Goal: Check status: Check status

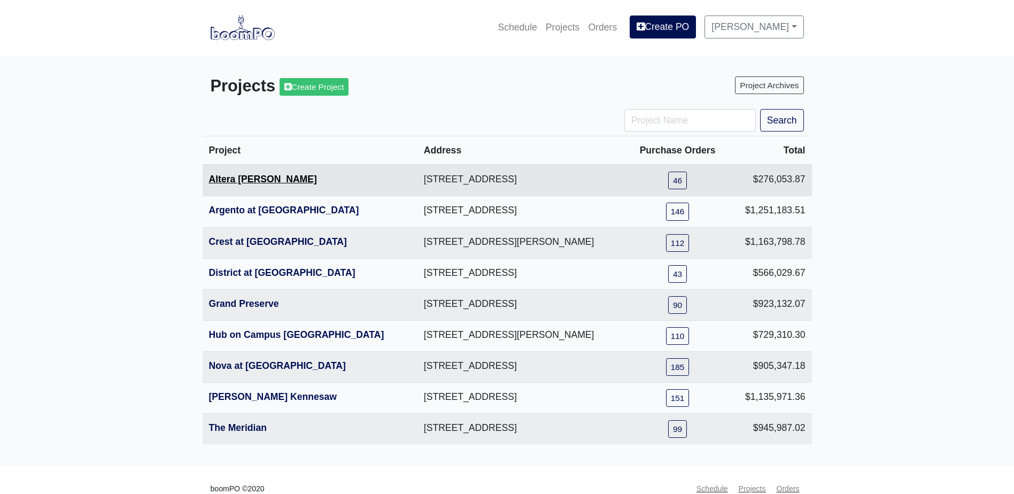
click at [263, 180] on link "Altera [PERSON_NAME]" at bounding box center [263, 179] width 108 height 11
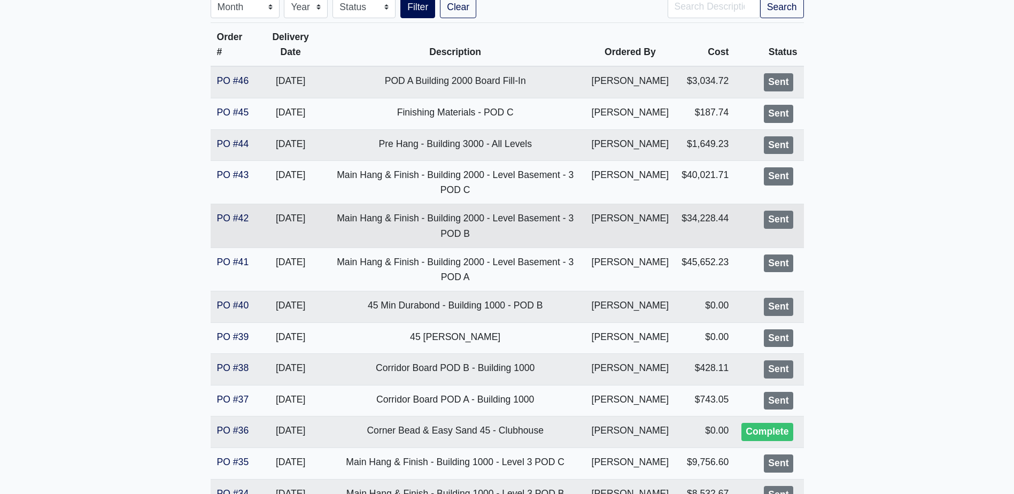
scroll to position [214, 0]
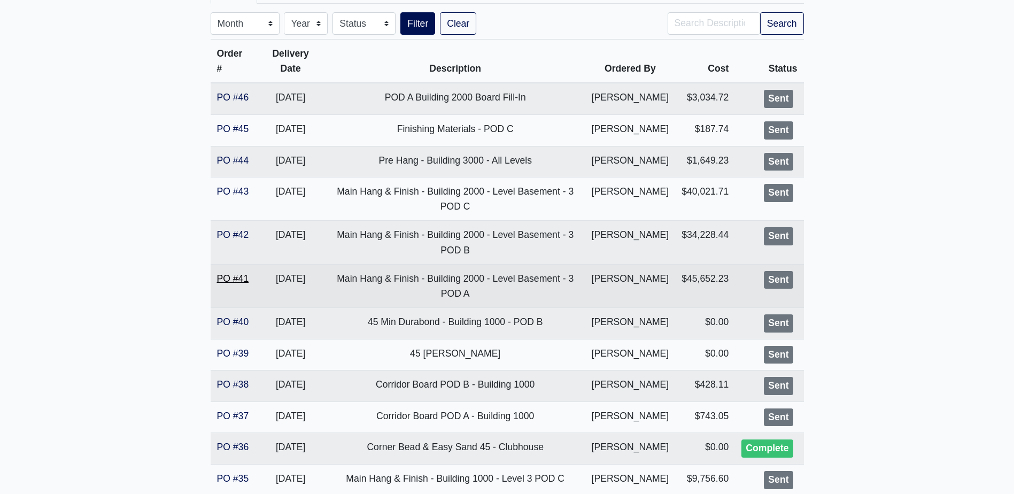
click at [232, 276] on link "PO #41" at bounding box center [233, 278] width 32 height 11
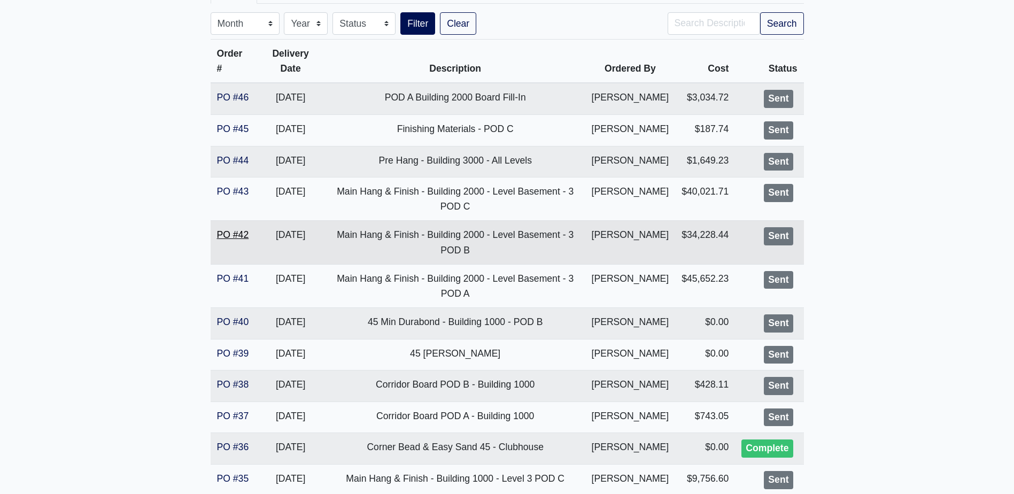
click at [221, 232] on link "PO #42" at bounding box center [233, 234] width 32 height 11
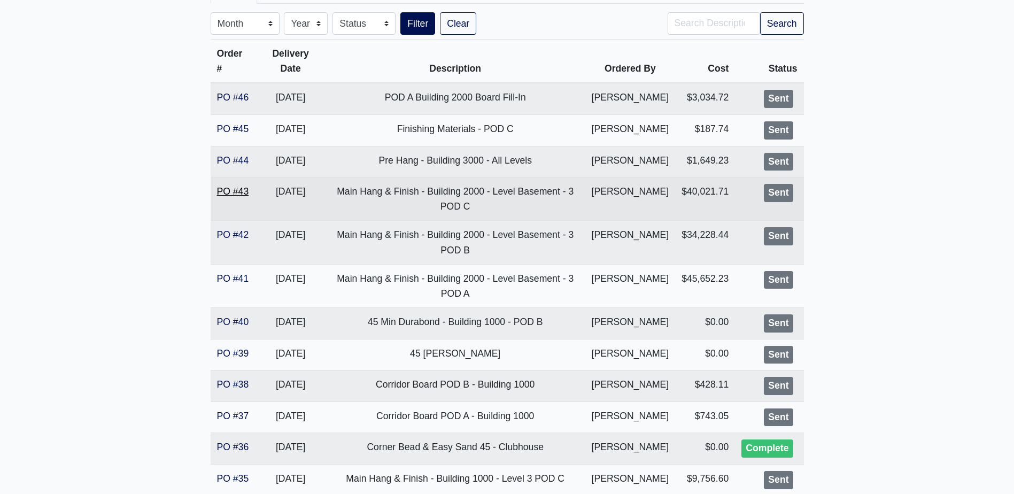
click at [240, 192] on link "PO #43" at bounding box center [233, 191] width 32 height 11
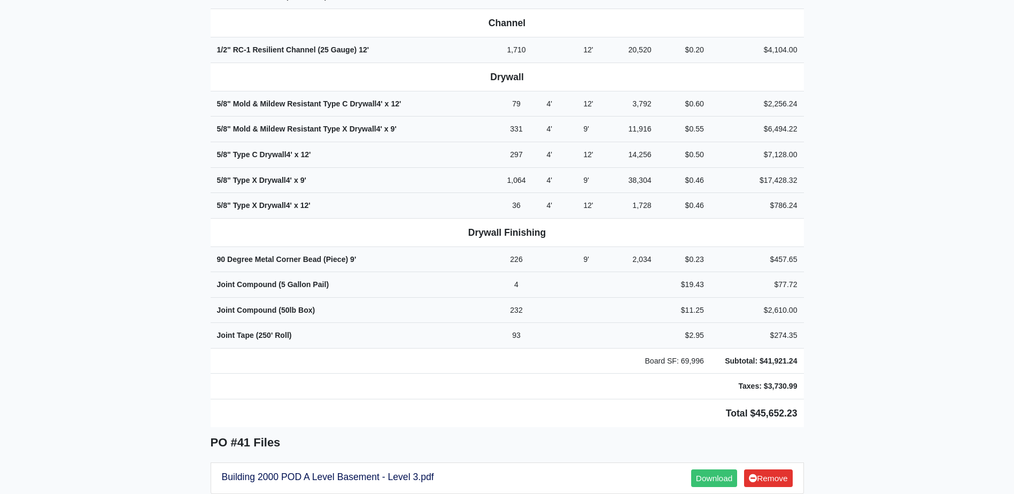
scroll to position [588, 0]
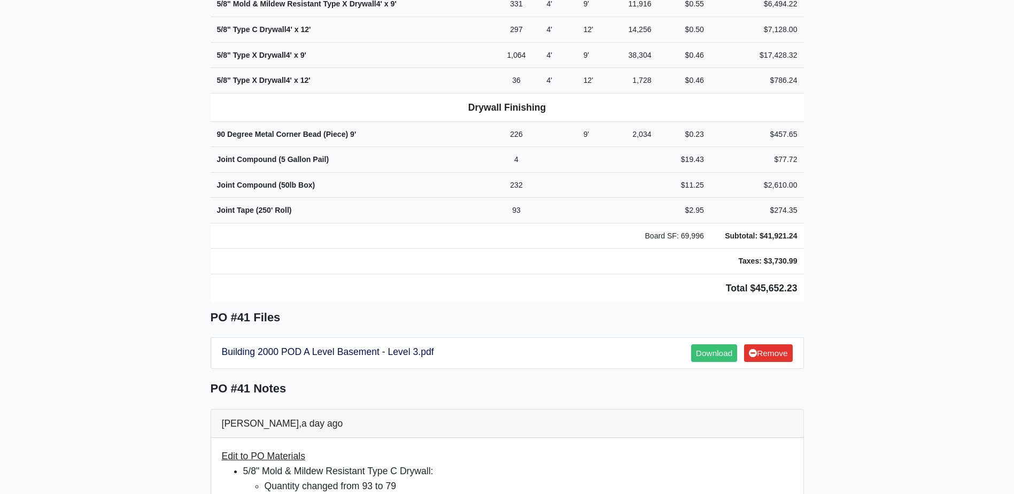
click at [436, 274] on td "Total $45,652.23" at bounding box center [507, 288] width 593 height 28
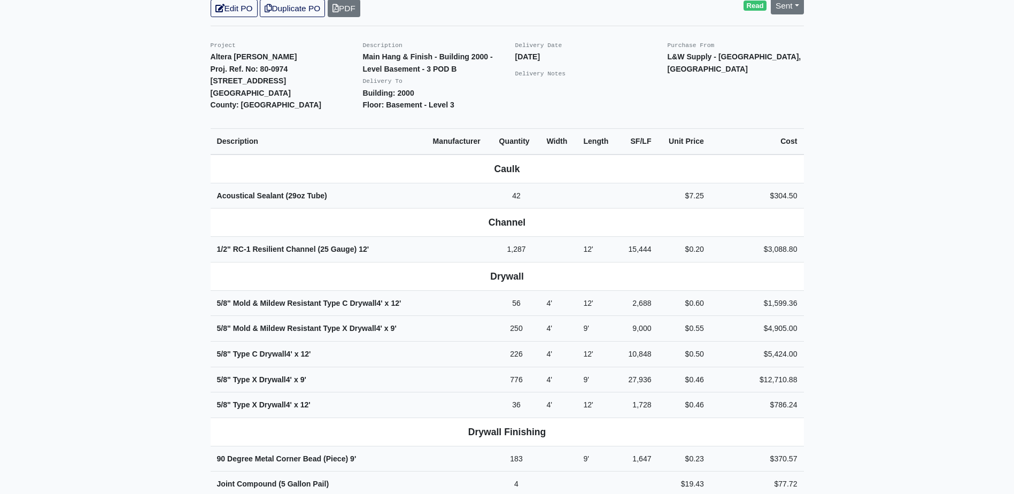
scroll to position [321, 0]
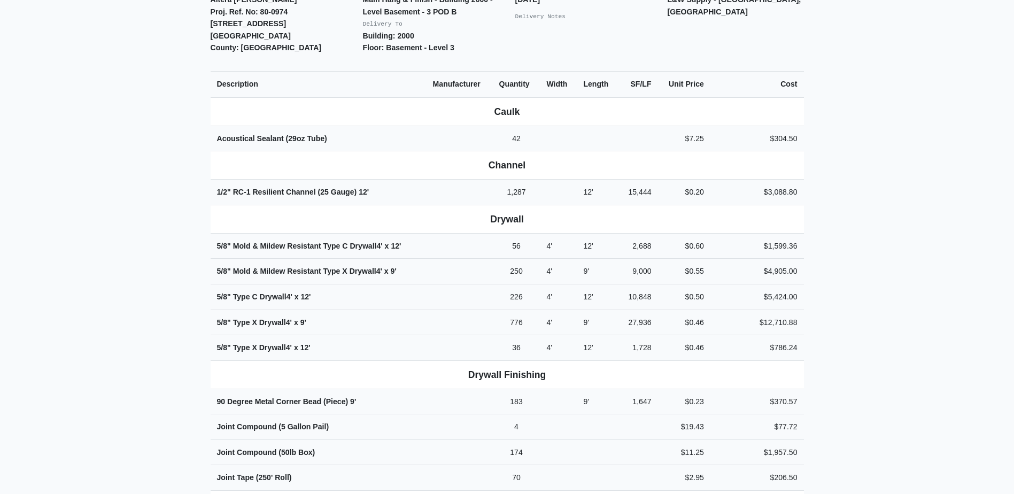
click at [495, 318] on td "776" at bounding box center [517, 323] width 48 height 26
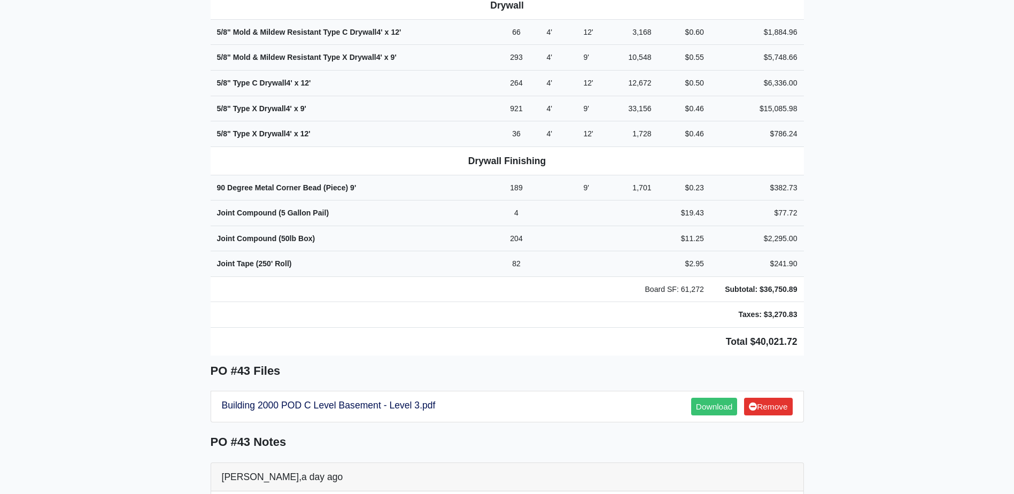
click at [886, 126] on main "Back to Project Roswell Drywall [STREET_ADDRESS] Tel: (770) 518 - 2442 Website:…" at bounding box center [507, 367] width 1014 height 1694
